Goal: Information Seeking & Learning: Find specific fact

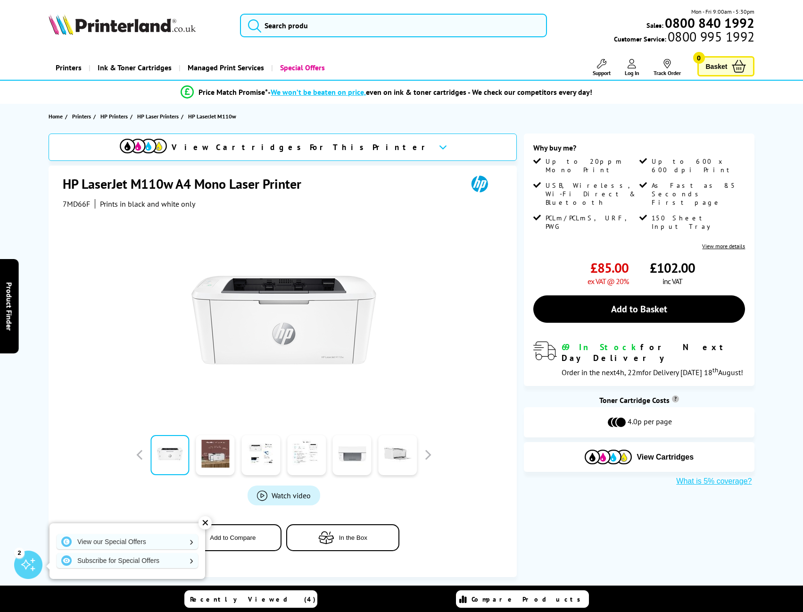
click at [76, 201] on span "7MD66F" at bounding box center [76, 203] width 27 height 9
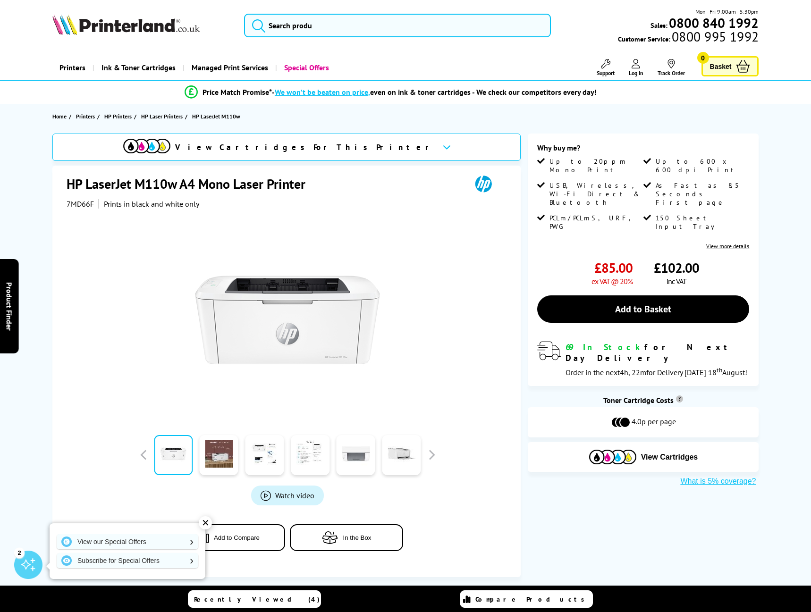
click at [0, 0] on div "Great service. Unbeatable prices. We've got you covered. At [GEOGRAPHIC_DATA], …" at bounding box center [0, 0] width 0 height 0
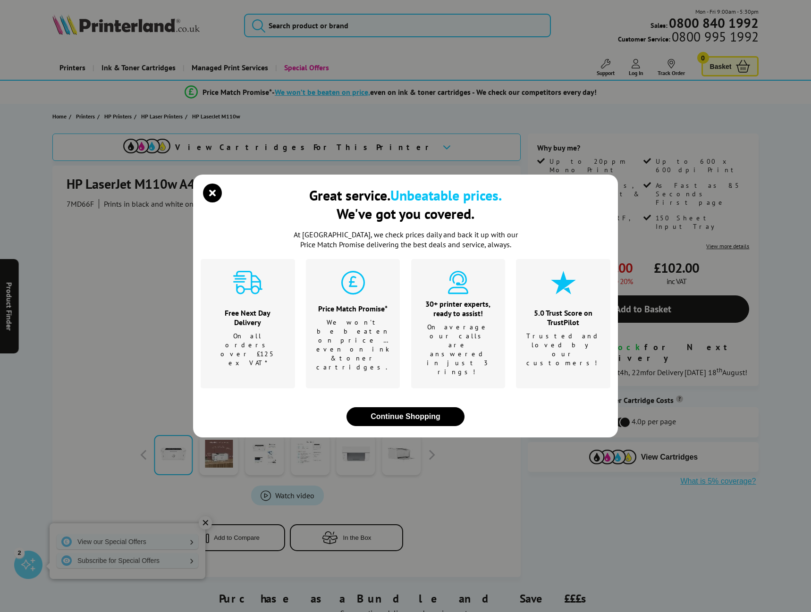
click at [197, 165] on div "Great service. Unbeatable prices. We've got you covered. At [GEOGRAPHIC_DATA], …" at bounding box center [405, 306] width 811 height 612
click at [213, 202] on icon "close modal" at bounding box center [212, 193] width 19 height 19
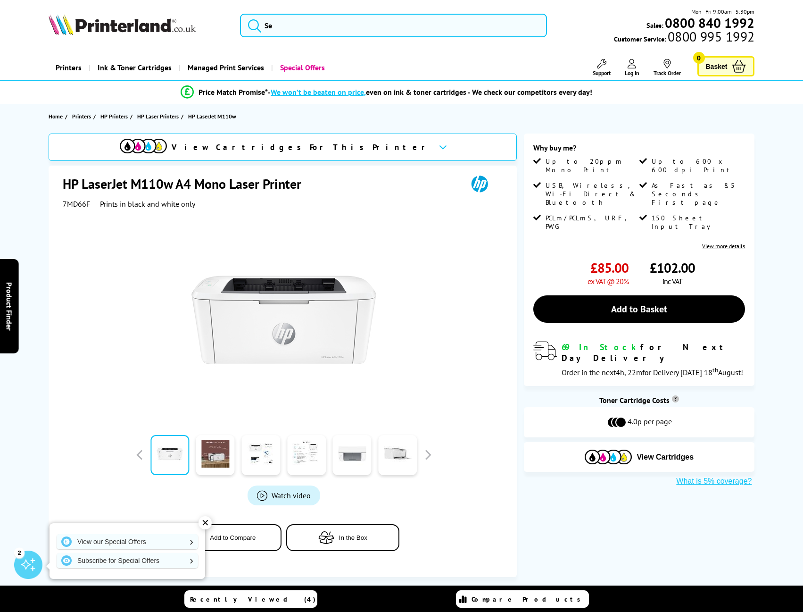
click at [70, 207] on span "7MD66F" at bounding box center [76, 203] width 27 height 9
copy span "7MD66F"
